Goal: Task Accomplishment & Management: Manage account settings

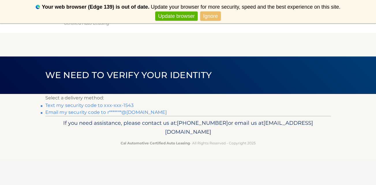
click at [117, 107] on link "Text my security code to xxx-xxx-1543" at bounding box center [89, 105] width 89 height 5
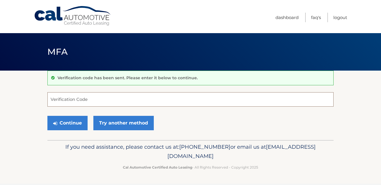
click at [94, 101] on input "Verification Code" at bounding box center [190, 99] width 286 height 14
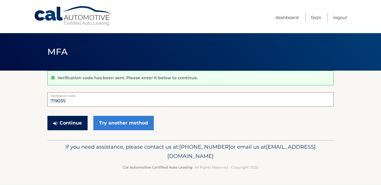
type input "719035"
click at [69, 123] on button "Continue" at bounding box center [67, 123] width 40 height 14
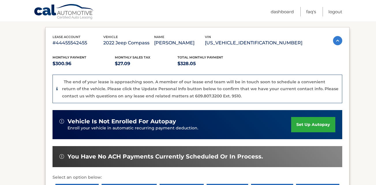
scroll to position [81, 0]
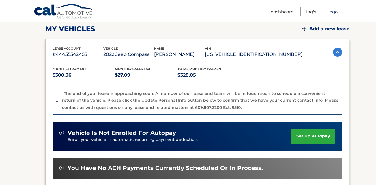
click at [338, 13] on link "Logout" at bounding box center [336, 12] width 14 height 10
